Goal: Use online tool/utility

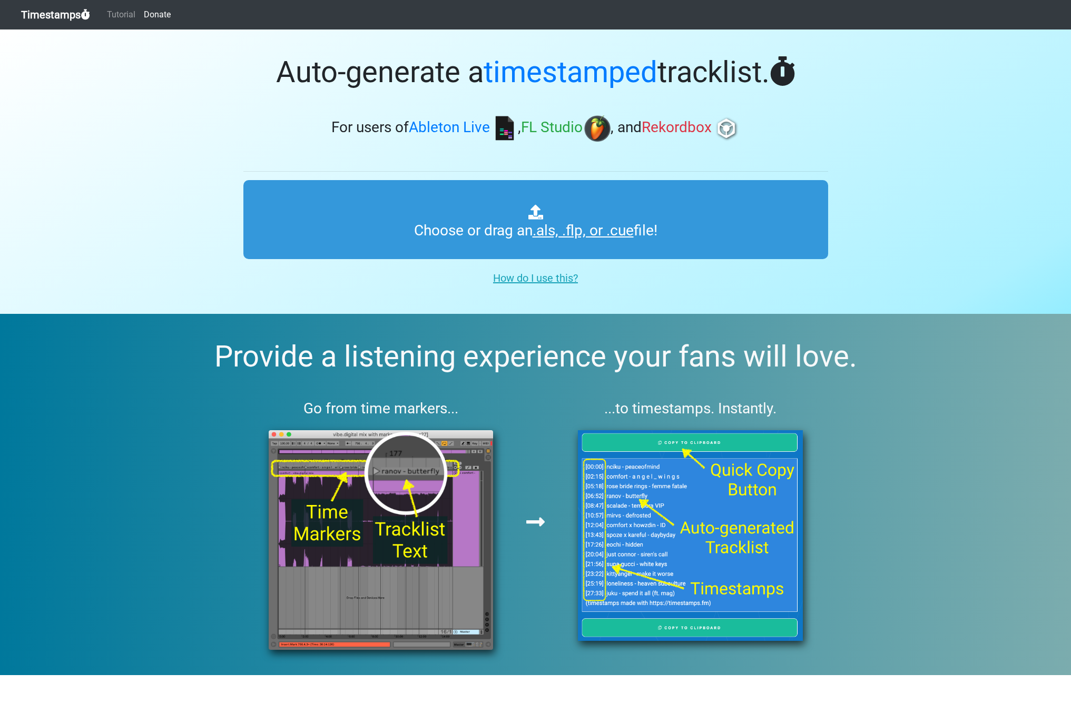
type input "C:\fakepath\[PERSON_NAME] & [PERSON_NAME].als"
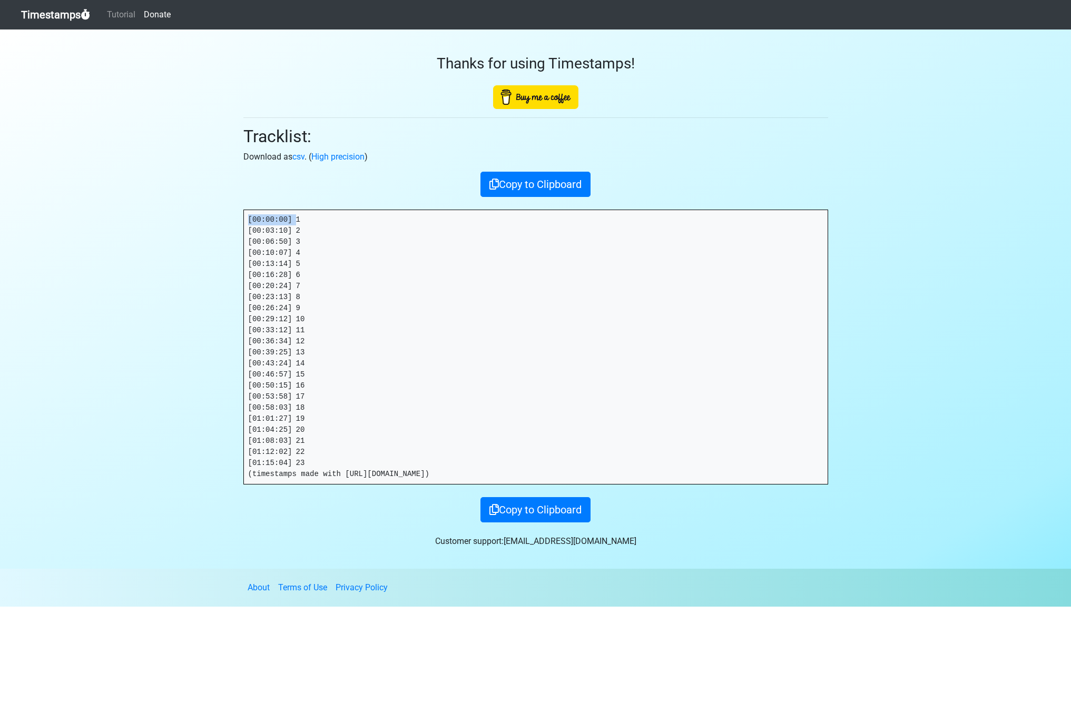
drag, startPoint x: 270, startPoint y: 220, endPoint x: 184, endPoint y: 223, distance: 85.4
click at [185, 222] on section "Thanks for using Timestamps! Tracklist: Download as csv . ( High precision ) Co…" at bounding box center [535, 300] width 1071 height 540
drag, startPoint x: 35, startPoint y: 249, endPoint x: 311, endPoint y: 220, distance: 278.1
click at [294, 217] on pre "[00:00:00] 1 [00:03:10] 2 [00:06:50] 3 [00:10:07] 4 [00:13:14] 5 [00:16:28] 6 […" at bounding box center [536, 347] width 584 height 274
drag, startPoint x: 272, startPoint y: 219, endPoint x: 114, endPoint y: 224, distance: 158.7
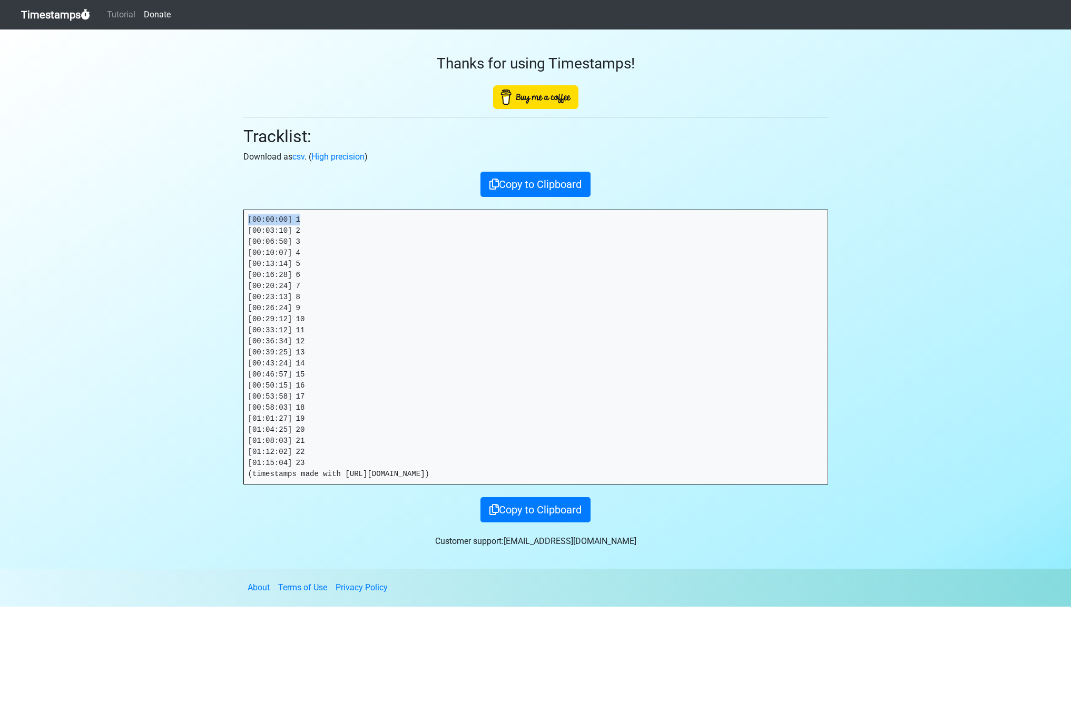
click at [124, 220] on section "Thanks for using Timestamps! Tracklist: Download as csv . ( High precision ) Co…" at bounding box center [535, 300] width 1071 height 540
drag, startPoint x: 225, startPoint y: 231, endPoint x: 37, endPoint y: 262, distance: 190.7
click at [185, 231] on section "Thanks for using Timestamps! Tracklist: Download as csv . ( High precision ) Co…" at bounding box center [535, 300] width 1071 height 540
copy pre "[00:03:10] 2"
drag, startPoint x: 297, startPoint y: 240, endPoint x: 189, endPoint y: 249, distance: 108.4
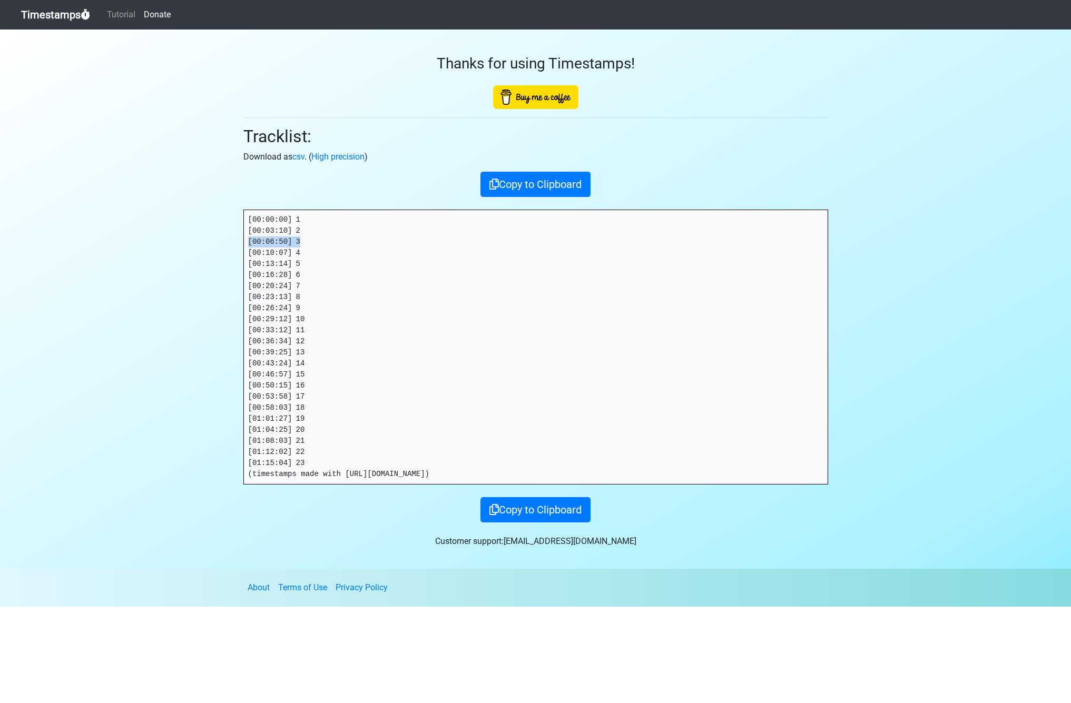
click at [211, 238] on section "Thanks for using Timestamps! Tracklist: Download as csv . ( High precision ) Co…" at bounding box center [535, 300] width 1071 height 540
copy pre "[00:06:50] 3"
drag, startPoint x: 253, startPoint y: 251, endPoint x: 232, endPoint y: 252, distance: 21.1
click at [233, 252] on section "Thanks for using Timestamps! Tracklist: Download as csv . ( High precision ) Co…" at bounding box center [535, 300] width 1071 height 540
copy pre "[00:10:07] 4"
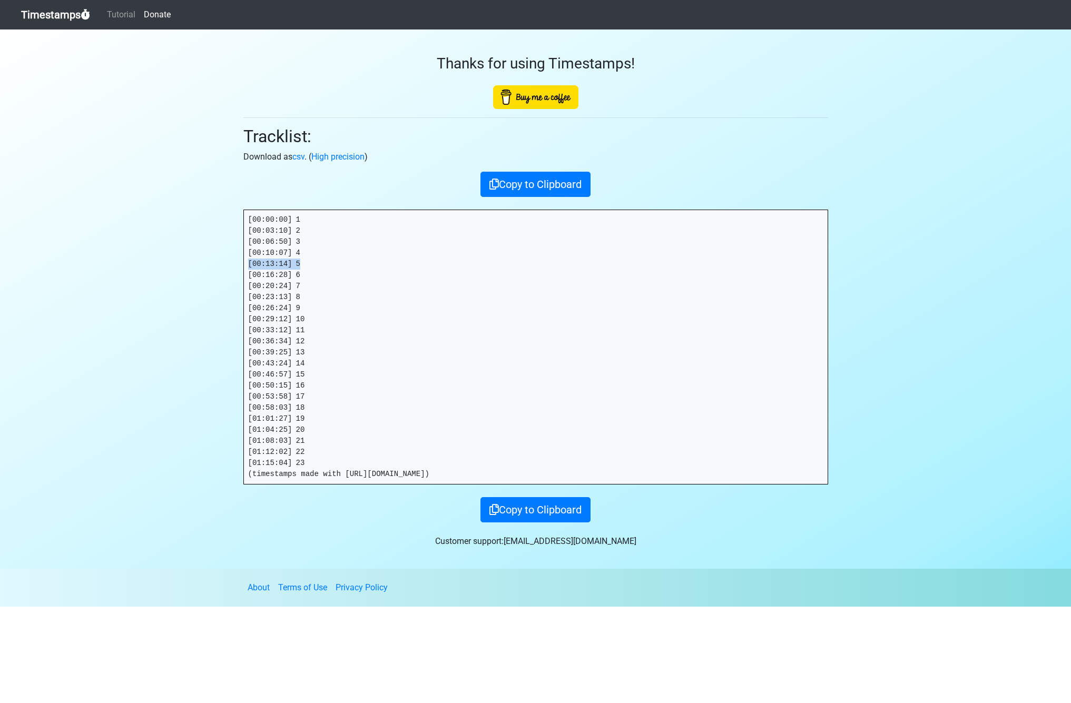
drag, startPoint x: 306, startPoint y: 261, endPoint x: 199, endPoint y: 261, distance: 106.4
click at [200, 260] on section "Thanks for using Timestamps! Tracklist: Download as csv . ( High precision ) Co…" at bounding box center [535, 300] width 1071 height 540
copy pre "[00:13:14] 5"
drag, startPoint x: 306, startPoint y: 273, endPoint x: 229, endPoint y: 272, distance: 76.9
click at [229, 273] on section "Thanks for using Timestamps! Tracklist: Download as csv . ( High precision ) Co…" at bounding box center [535, 300] width 1071 height 540
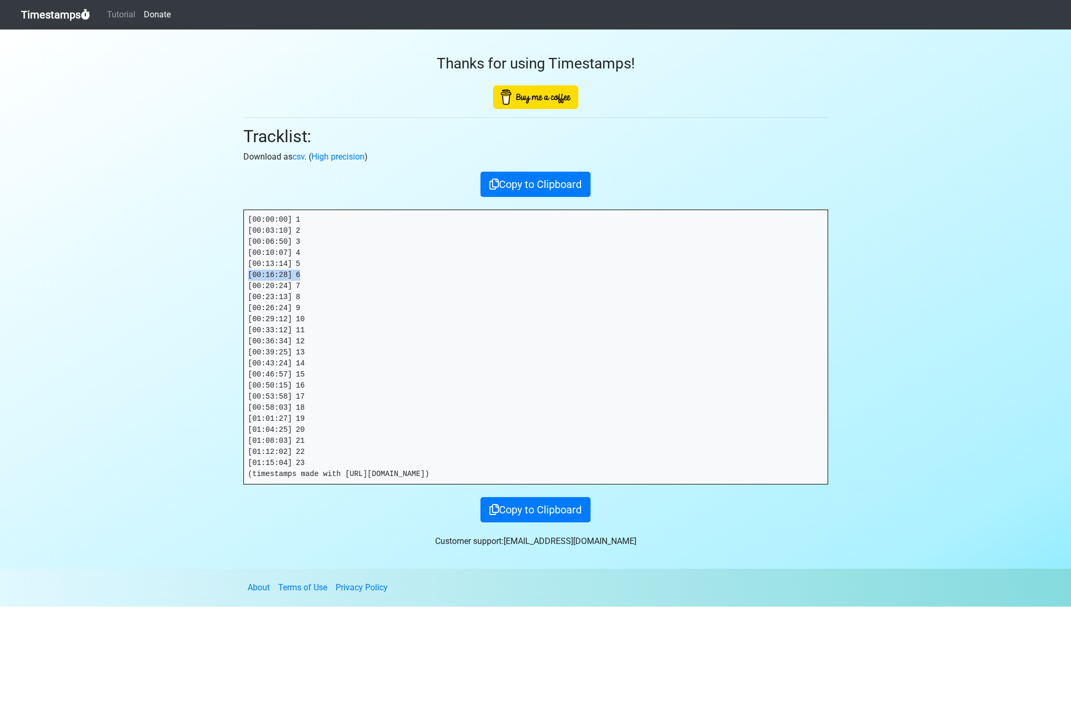
copy pre "[00:16:28] 6"
drag, startPoint x: 361, startPoint y: 301, endPoint x: 340, endPoint y: 291, distance: 23.6
click at [358, 300] on pre "[00:00:00] 1 [00:03:10] 2 [00:06:50] 3 [00:10:07] 4 [00:13:14] 5 [00:16:28] 6 […" at bounding box center [536, 347] width 584 height 274
drag, startPoint x: 292, startPoint y: 274, endPoint x: 215, endPoint y: 278, distance: 77.6
click at [221, 276] on section "Thanks for using Timestamps! Tracklist: Download as csv . ( High precision ) Co…" at bounding box center [535, 300] width 1071 height 540
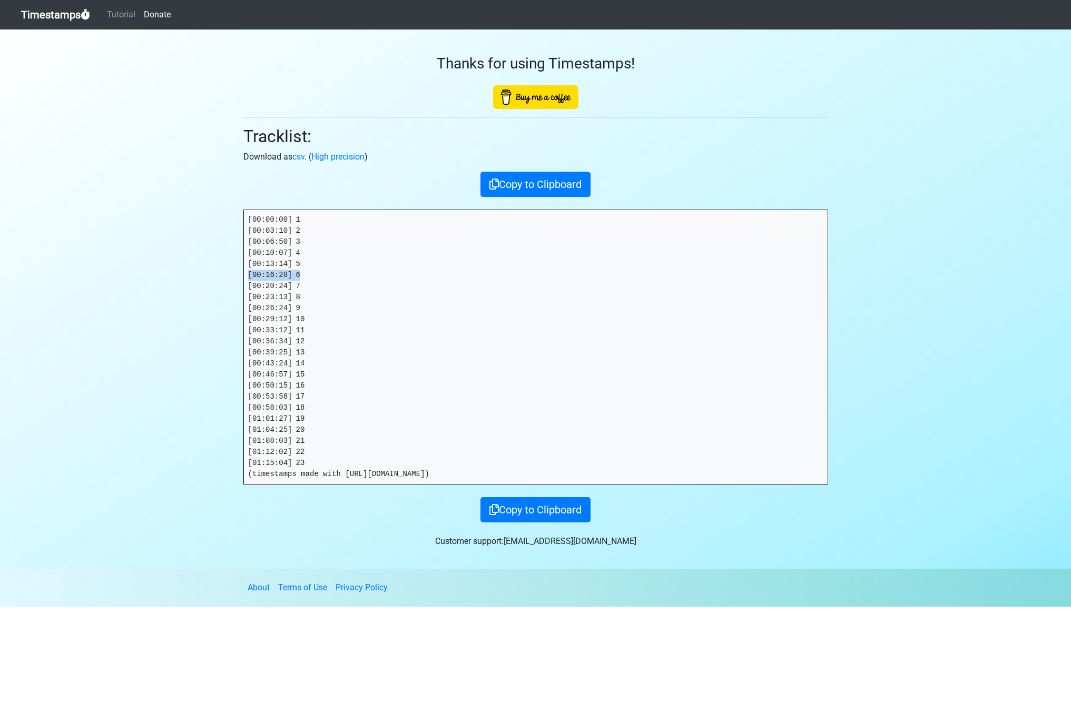
copy pre "[00:16:28] 6"
drag, startPoint x: 306, startPoint y: 286, endPoint x: 98, endPoint y: 316, distance: 209.7
click at [216, 287] on section "Thanks for using Timestamps! Tracklist: Download as csv . ( High precision ) Co…" at bounding box center [535, 300] width 1071 height 540
copy pre "[00:20:24] 7"
drag, startPoint x: 292, startPoint y: 297, endPoint x: 218, endPoint y: 297, distance: 74.3
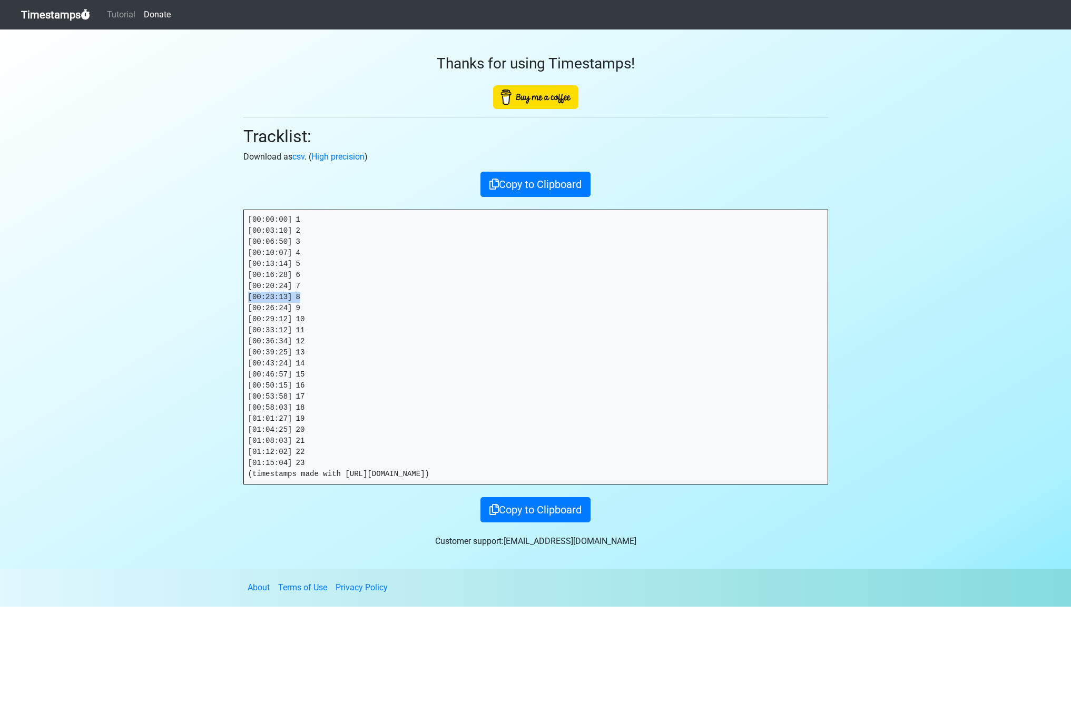
click at [218, 297] on section "Thanks for using Timestamps! Tracklist: Download as csv . ( High precision ) Co…" at bounding box center [535, 300] width 1071 height 540
copy pre "[00:23:13] 8"
drag, startPoint x: 250, startPoint y: 308, endPoint x: 239, endPoint y: 308, distance: 10.5
click at [239, 308] on div "Thanks for using Timestamps! Tracklist: Download as csv . ( High precision ) Co…" at bounding box center [536, 276] width 601 height 493
copy pre "[00:26:24] 9"
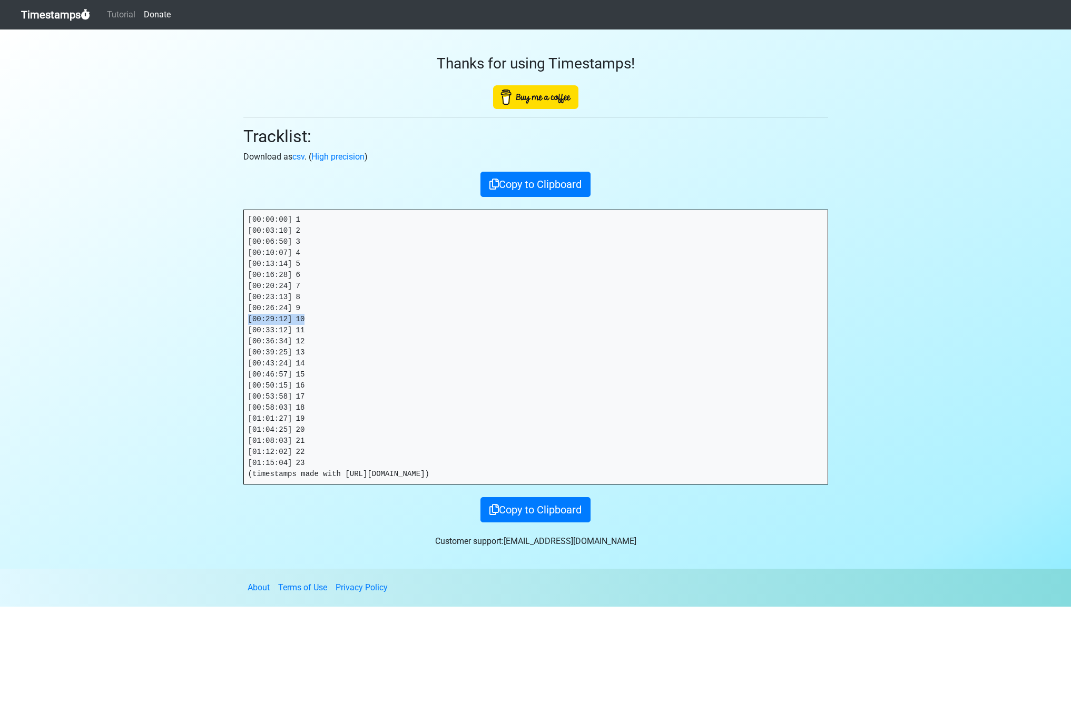
drag, startPoint x: 306, startPoint y: 318, endPoint x: 209, endPoint y: 318, distance: 97.0
click at [209, 318] on section "Thanks for using Timestamps! Tracklist: Download as csv . ( High precision ) Co…" at bounding box center [535, 300] width 1071 height 540
copy pre "[00:29:12] 10"
drag, startPoint x: 313, startPoint y: 328, endPoint x: 170, endPoint y: 335, distance: 143.0
click at [236, 328] on div "Thanks for using Timestamps! Tracklist: Download as csv . ( High precision ) Co…" at bounding box center [536, 276] width 601 height 493
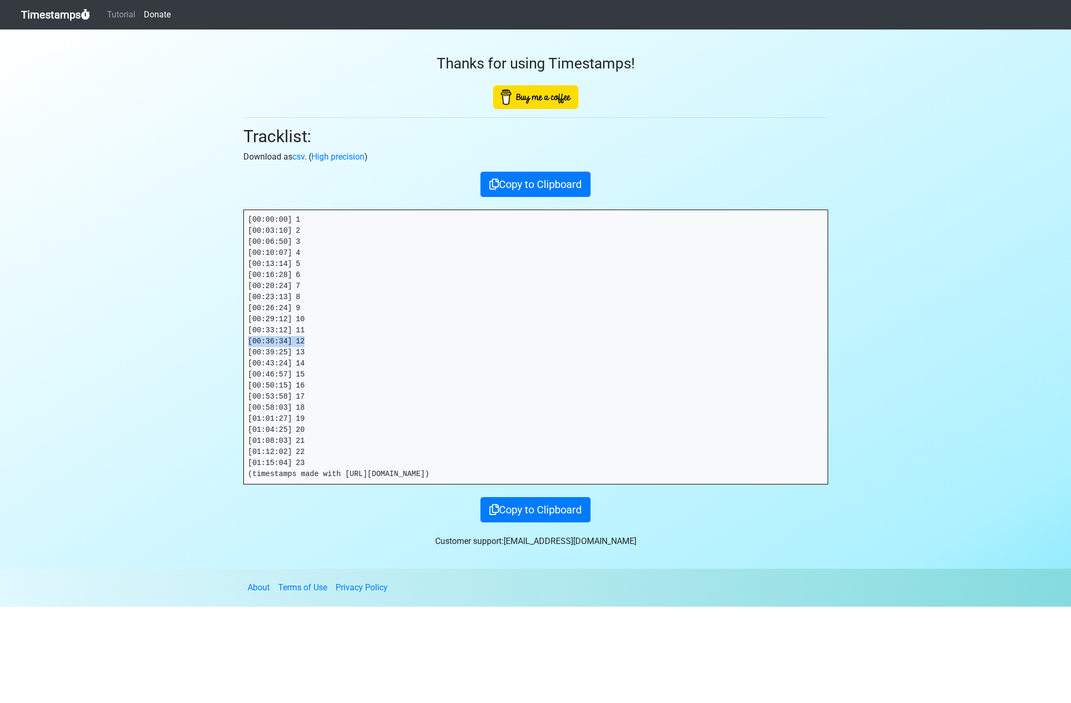
drag, startPoint x: 244, startPoint y: 339, endPoint x: 148, endPoint y: 346, distance: 96.6
click at [225, 339] on section "Thanks for using Timestamps! Tracklist: Download as csv . ( High precision ) Co…" at bounding box center [535, 300] width 1071 height 540
drag, startPoint x: 310, startPoint y: 353, endPoint x: 230, endPoint y: 354, distance: 80.1
click at [230, 354] on section "Thanks for using Timestamps! Tracklist: Download as csv . ( High precision ) Co…" at bounding box center [535, 300] width 1071 height 540
click at [220, 361] on section "Thanks for using Timestamps! Tracklist: Download as csv . ( High precision ) Co…" at bounding box center [535, 300] width 1071 height 540
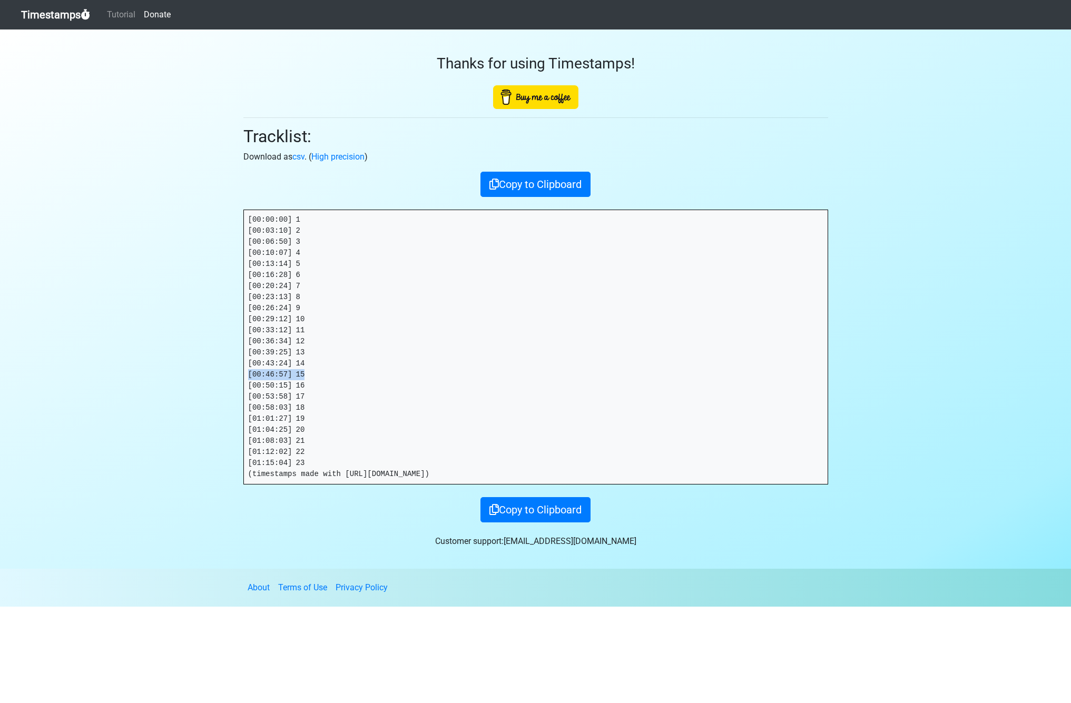
drag, startPoint x: 270, startPoint y: 374, endPoint x: 229, endPoint y: 375, distance: 40.6
click at [230, 375] on section "Thanks for using Timestamps! Tracklist: Download as csv . ( High precision ) Co…" at bounding box center [535, 300] width 1071 height 540
drag, startPoint x: 244, startPoint y: 386, endPoint x: 184, endPoint y: 389, distance: 60.7
click at [226, 386] on section "Thanks for using Timestamps! Tracklist: Download as csv . ( High precision ) Co…" at bounding box center [535, 300] width 1071 height 540
drag, startPoint x: 228, startPoint y: 397, endPoint x: 205, endPoint y: 400, distance: 22.8
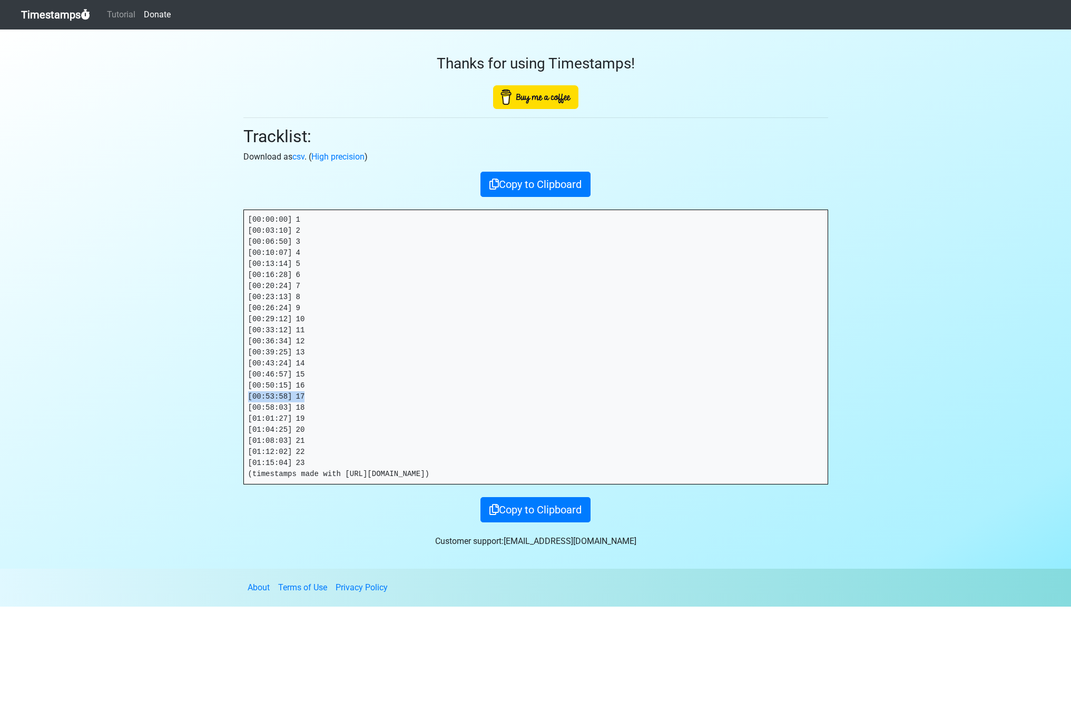
click at [228, 397] on section "Thanks for using Timestamps! Tracklist: Download as csv . ( High precision ) Co…" at bounding box center [535, 300] width 1071 height 540
drag, startPoint x: 306, startPoint y: 409, endPoint x: 204, endPoint y: 413, distance: 101.8
click at [204, 413] on section "Thanks for using Timestamps! Tracklist: Download as csv . ( High precision ) Co…" at bounding box center [535, 300] width 1071 height 540
click at [316, 413] on pre "[00:00:00] 1 [00:03:10] 2 [00:06:50] 3 [00:10:07] 4 [00:13:14] 5 [00:16:28] 6 […" at bounding box center [536, 347] width 584 height 274
drag, startPoint x: 251, startPoint y: 408, endPoint x: 226, endPoint y: 409, distance: 25.3
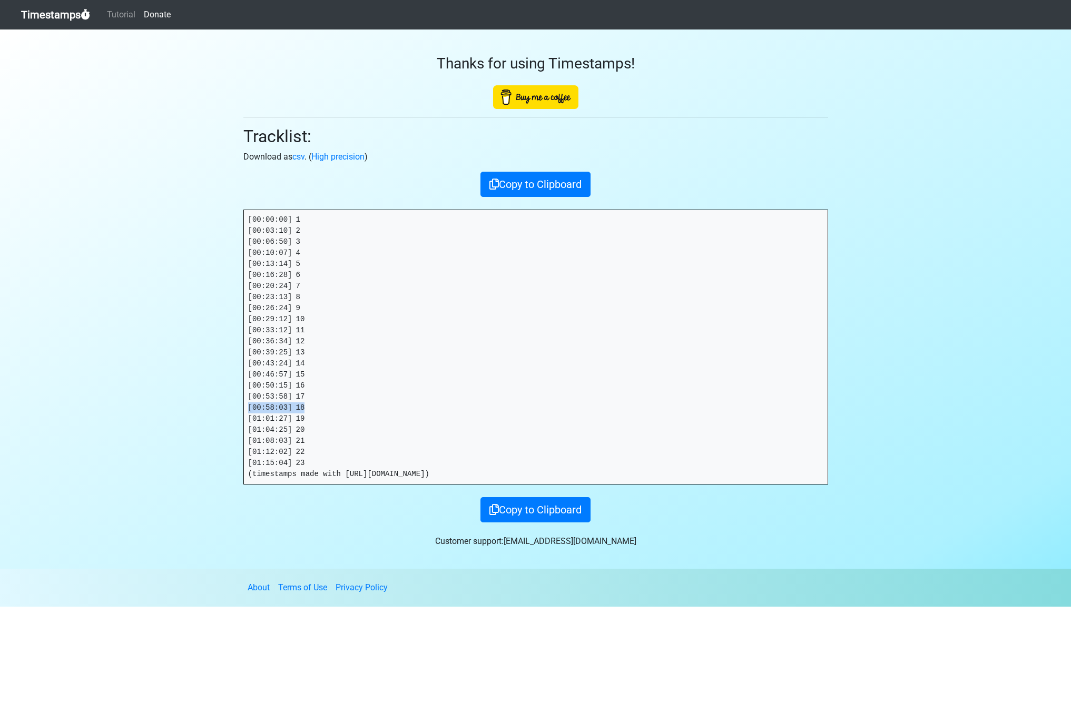
click at [226, 409] on section "Thanks for using Timestamps! Tracklist: Download as csv . ( High precision ) Co…" at bounding box center [535, 300] width 1071 height 540
drag, startPoint x: 305, startPoint y: 417, endPoint x: 220, endPoint y: 419, distance: 84.9
click at [220, 419] on section "Thanks for using Timestamps! Tracklist: Download as csv . ( High precision ) Co…" at bounding box center [535, 300] width 1071 height 540
drag, startPoint x: 310, startPoint y: 427, endPoint x: 232, endPoint y: 429, distance: 78.5
click at [232, 429] on section "Thanks for using Timestamps! Tracklist: Download as csv . ( High precision ) Co…" at bounding box center [535, 300] width 1071 height 540
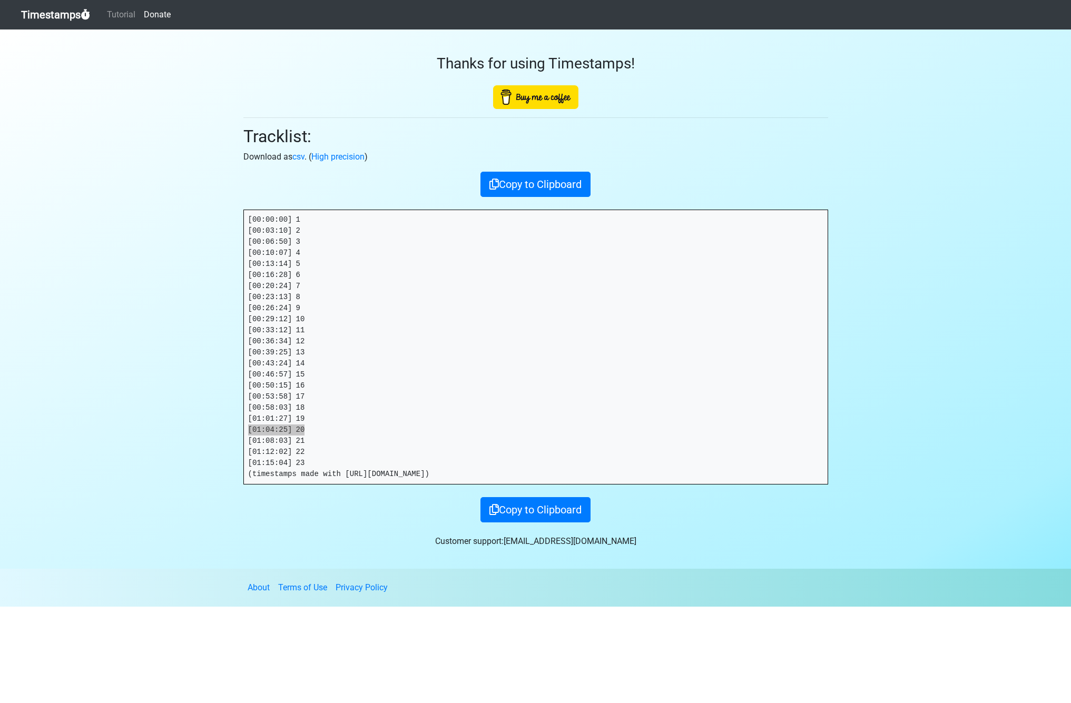
drag, startPoint x: 4, startPoint y: 427, endPoint x: 306, endPoint y: 438, distance: 302.7
click at [299, 431] on pre "[00:00:00] 1 [00:03:10] 2 [00:06:50] 3 [00:10:07] 4 [00:13:14] 5 [00:16:28] 6 […" at bounding box center [536, 347] width 584 height 274
drag, startPoint x: 309, startPoint y: 438, endPoint x: 234, endPoint y: 439, distance: 74.8
click at [234, 439] on section "Thanks for using Timestamps! Tracklist: Download as csv . ( High precision ) Co…" at bounding box center [535, 300] width 1071 height 540
drag, startPoint x: 314, startPoint y: 453, endPoint x: 224, endPoint y: 456, distance: 90.1
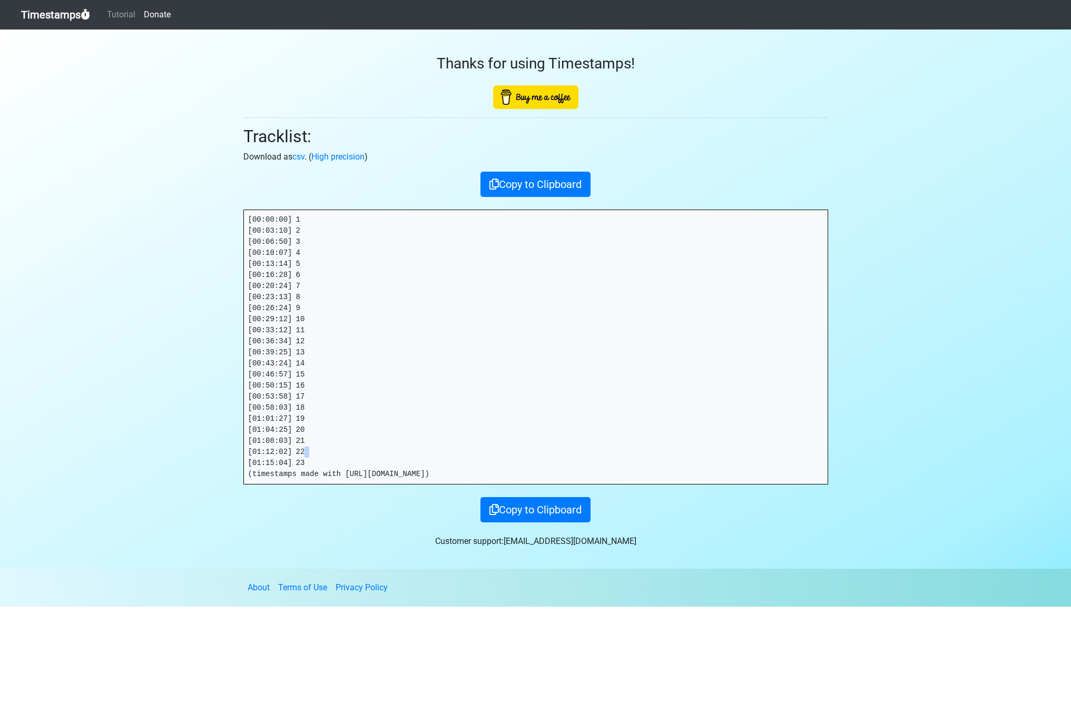
click at [224, 456] on section "Thanks for using Timestamps! Tracklist: Download as csv . ( High precision ) Co…" at bounding box center [535, 300] width 1071 height 540
drag, startPoint x: 334, startPoint y: 455, endPoint x: 299, endPoint y: 454, distance: 34.8
click at [328, 455] on pre "[00:00:00] 1 [00:03:10] 2 [00:06:50] 3 [00:10:07] 4 [00:13:14] 5 [00:16:28] 6 […" at bounding box center [536, 347] width 584 height 274
click at [227, 452] on section "Thanks for using Timestamps! Tracklist: Download as csv . ( High precision ) Co…" at bounding box center [535, 300] width 1071 height 540
drag, startPoint x: 306, startPoint y: 463, endPoint x: 210, endPoint y: 463, distance: 95.4
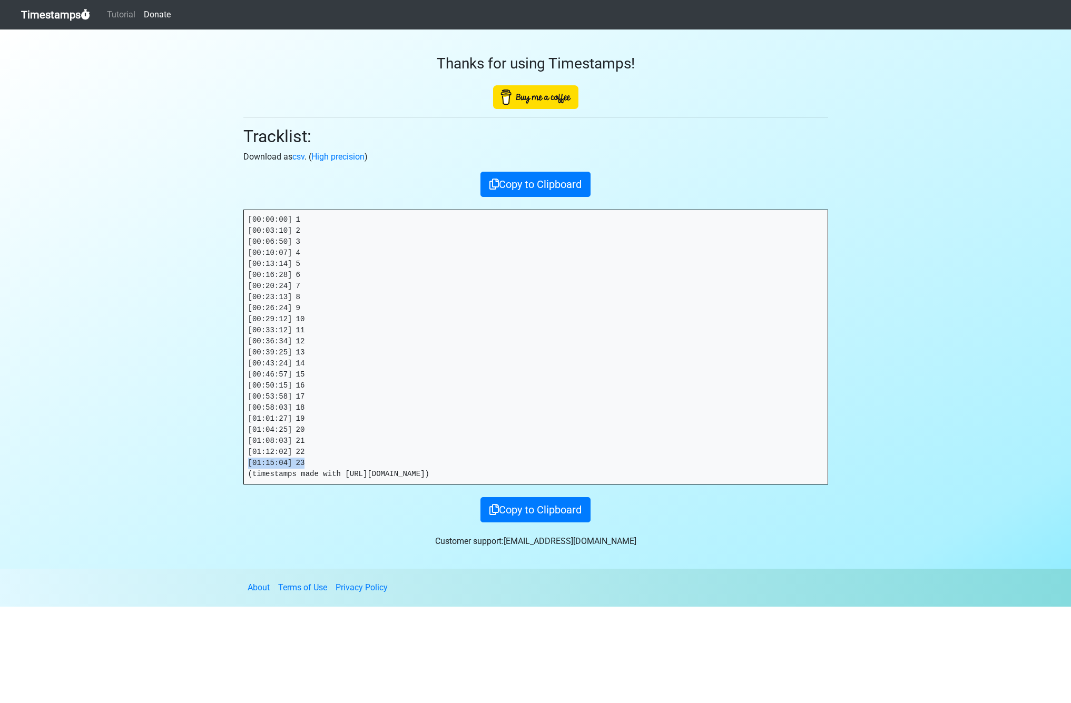
click at [210, 463] on section "Thanks for using Timestamps! Tracklist: Download as csv . ( High precision ) Co…" at bounding box center [535, 300] width 1071 height 540
